Goal: Find specific page/section: Find specific page/section

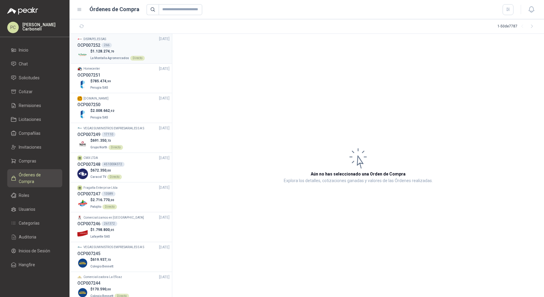
click at [108, 58] on span "La Montaña Agromercados" at bounding box center [109, 57] width 39 height 3
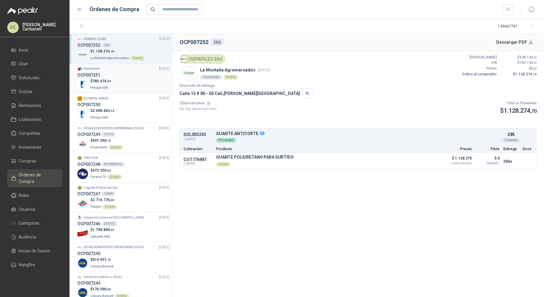
click at [108, 77] on div "OCP007251" at bounding box center [123, 75] width 92 height 7
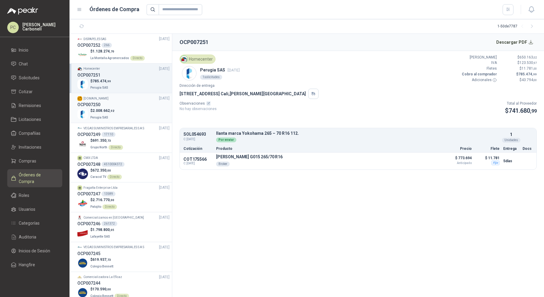
click at [114, 107] on div "OCP007250" at bounding box center [123, 104] width 92 height 7
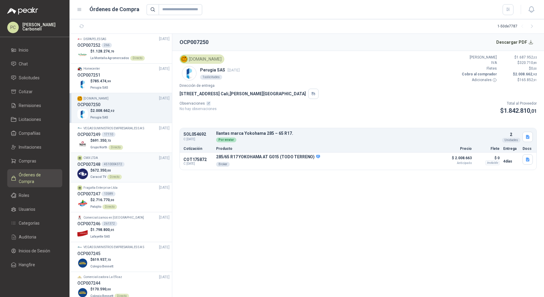
click at [140, 168] on div "$ 672.350 ,00 Caracol TV Directo" at bounding box center [123, 174] width 92 height 12
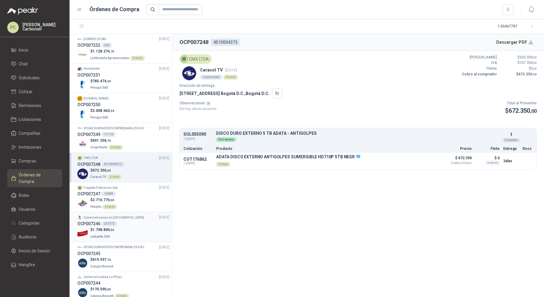
click at [119, 233] on div "$ 1.798.800 ,05 Lafayette SAS" at bounding box center [123, 233] width 92 height 12
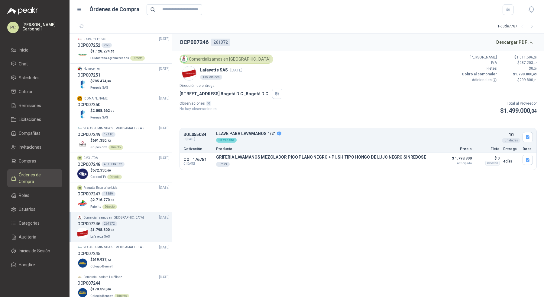
click at [34, 72] on ul "Inicio Chat Solicitudes Cotizar Remisiones Licitaciones Compañías Invitaciones …" at bounding box center [34, 158] width 69 height 229
click at [34, 77] on span "Solicitudes" at bounding box center [29, 78] width 21 height 7
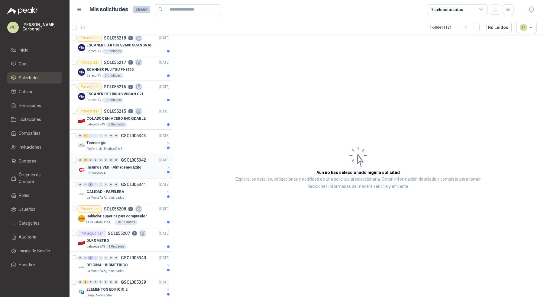
scroll to position [86, 0]
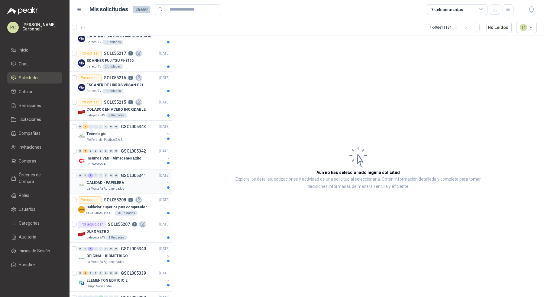
click at [120, 192] on div "0 0 1 0 0 0 0 0 GSOL005341 08/09/25 CALIDAD - PAPELERA La Montaña Agromercados" at bounding box center [120, 182] width 102 height 24
click at [125, 184] on div "CALIDAD - PAPELERA" at bounding box center [125, 182] width 78 height 7
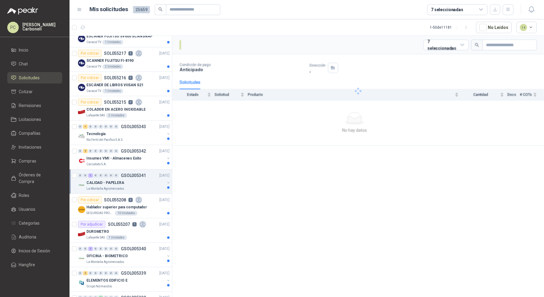
click at [125, 184] on div "CALIDAD - PAPELERA" at bounding box center [125, 182] width 78 height 7
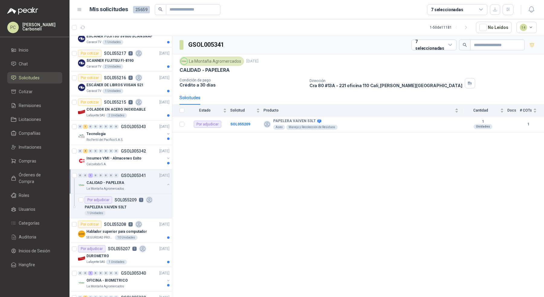
click at [166, 184] on button "button" at bounding box center [168, 184] width 5 height 5
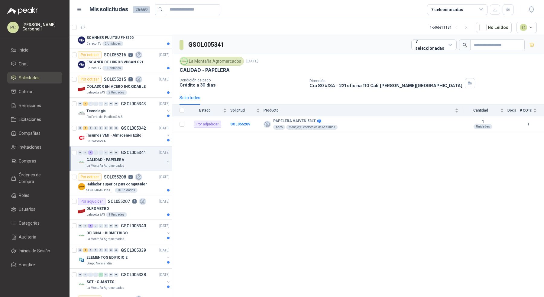
scroll to position [126, 0]
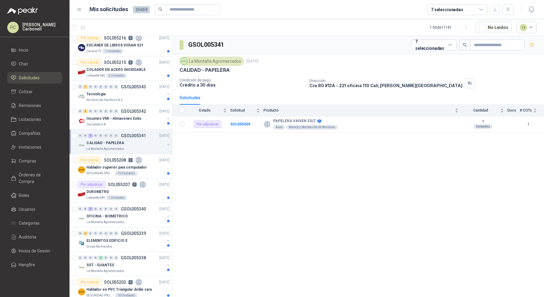
click at [136, 184] on div "Por adjudicar SOL055207 1" at bounding box center [112, 184] width 68 height 7
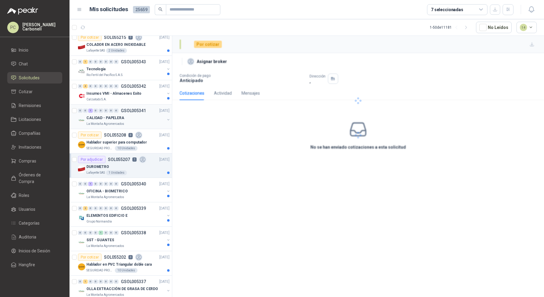
scroll to position [178, 0]
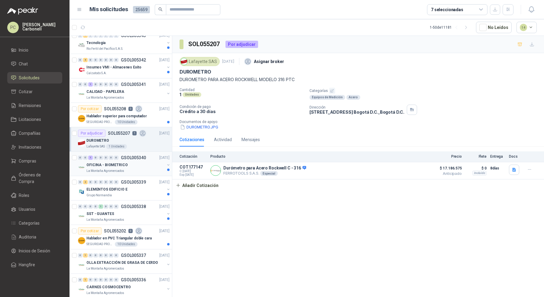
click at [138, 169] on div "La Montaña Agromercados" at bounding box center [125, 171] width 78 height 5
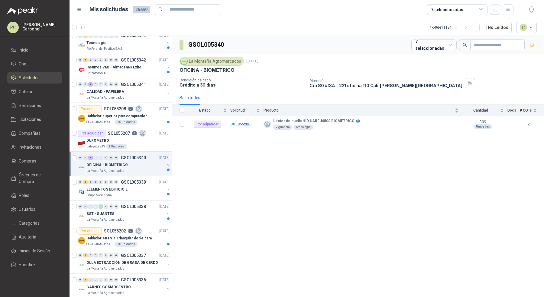
click at [138, 169] on div "La Montaña Agromercados" at bounding box center [125, 171] width 78 height 5
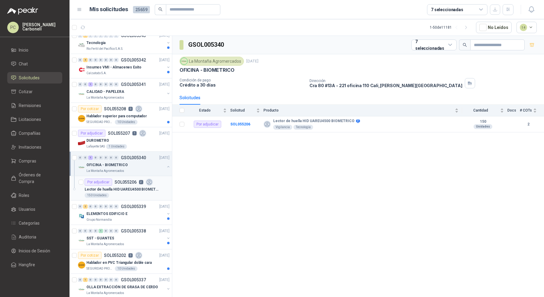
click at [132, 197] on article "Por adjudicar SOL055206 2 Lector de huella HID UAREU4500 BIOMETRICO 150 Unidades" at bounding box center [120, 188] width 102 height 24
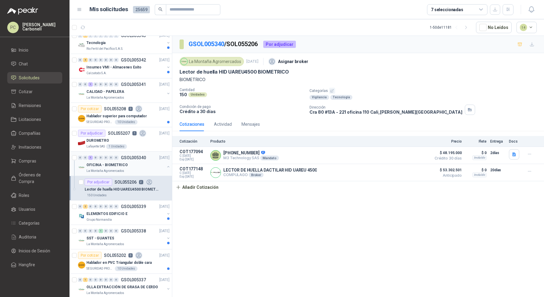
click at [166, 165] on button "button" at bounding box center [168, 167] width 5 height 5
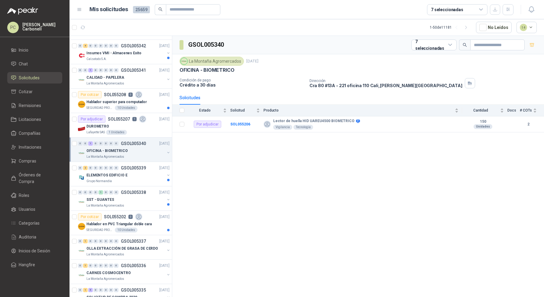
scroll to position [197, 0]
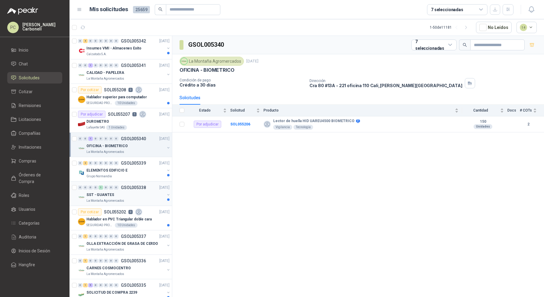
click at [150, 195] on div "SST - GUANTES" at bounding box center [125, 194] width 78 height 7
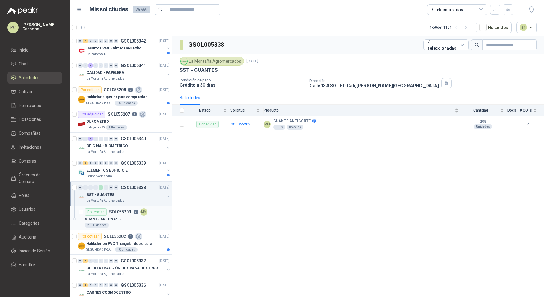
click at [151, 213] on div "Por enviar SOL055203 4 MM" at bounding box center [127, 212] width 85 height 7
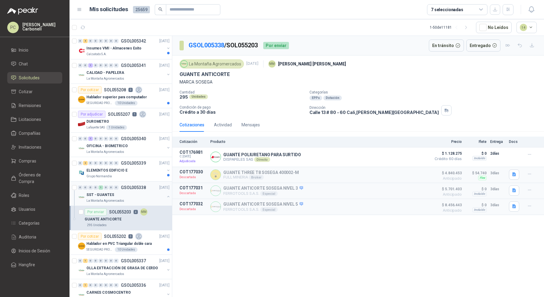
click at [166, 196] on button "button" at bounding box center [168, 196] width 5 height 5
